Goal: Task Accomplishment & Management: Manage account settings

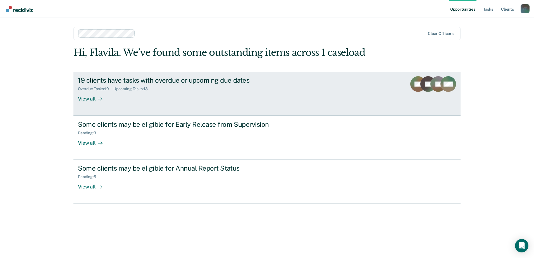
click at [87, 98] on div "View all" at bounding box center [93, 96] width 31 height 11
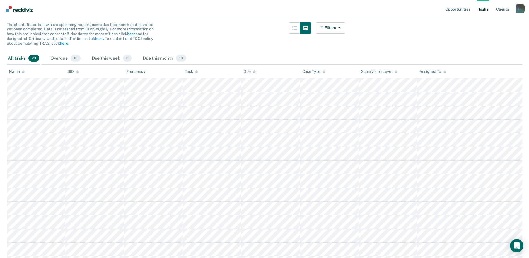
scroll to position [42, 0]
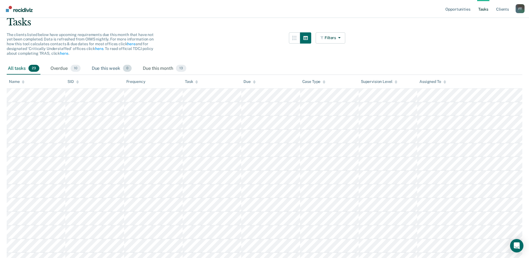
click at [107, 68] on div "Due this week 0" at bounding box center [112, 69] width 42 height 12
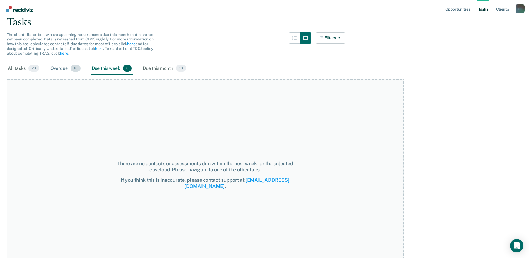
click at [60, 68] on div "Overdue 10" at bounding box center [65, 69] width 32 height 12
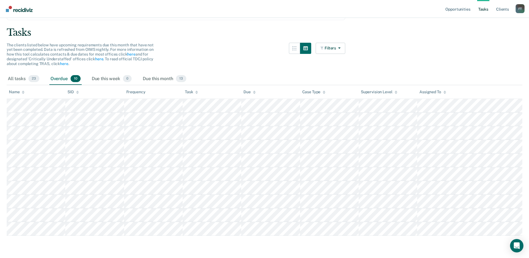
scroll to position [32, 0]
click at [152, 77] on div "Due this month 13" at bounding box center [165, 79] width 46 height 12
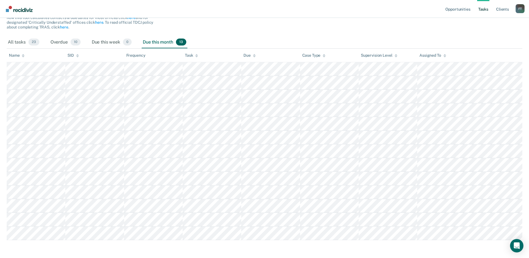
scroll to position [73, 0]
